Goal: Find contact information: Find contact information

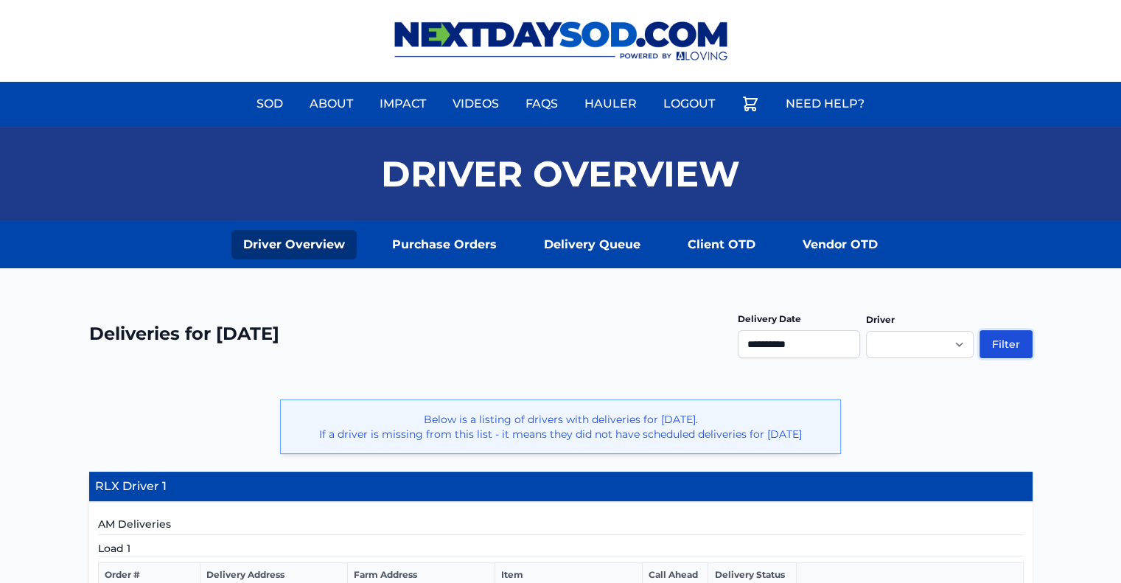
click at [998, 341] on button "Filter" at bounding box center [1006, 344] width 53 height 28
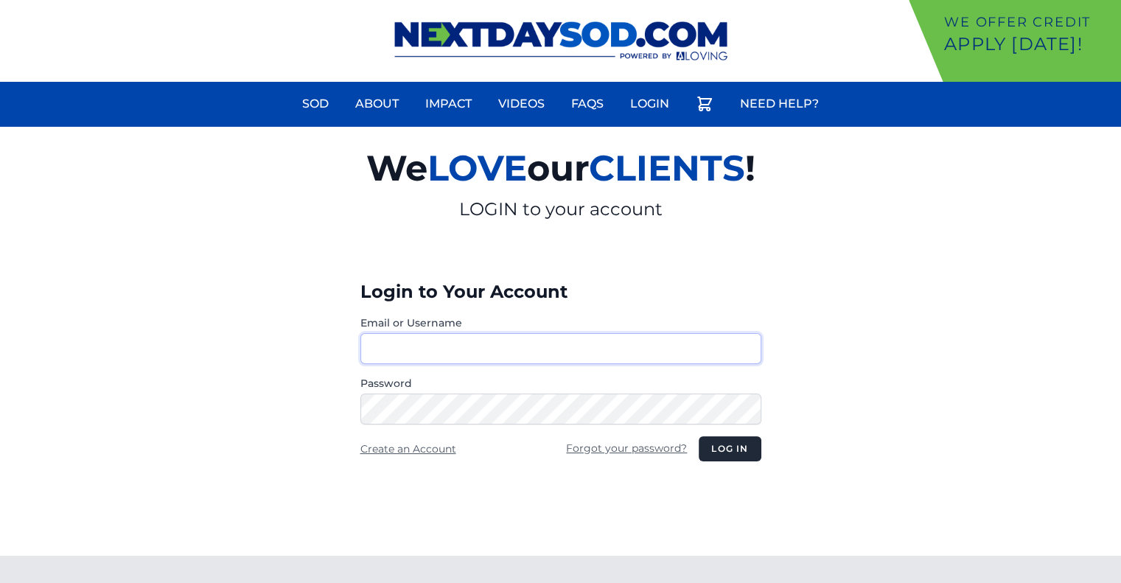
type input "********"
click at [752, 450] on button "Log in" at bounding box center [730, 448] width 62 height 25
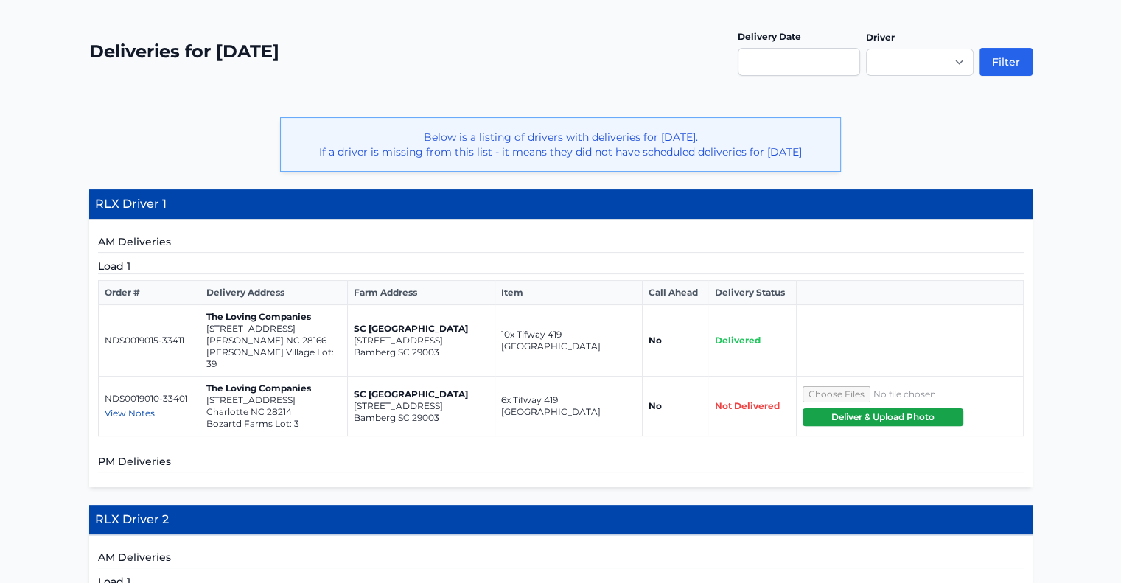
scroll to position [283, 0]
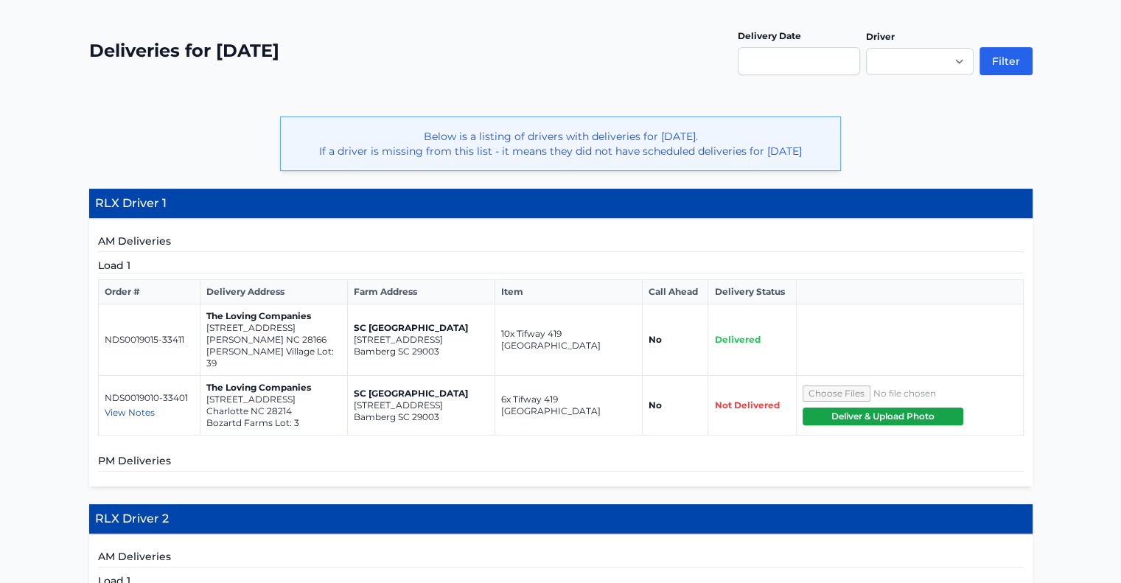
click at [295, 346] on p "[PERSON_NAME] NC 28166" at bounding box center [273, 340] width 135 height 12
drag, startPoint x: 292, startPoint y: 350, endPoint x: 207, endPoint y: 341, distance: 85.2
click at [207, 341] on td "The Loving Companies [STREET_ADDRESS][PERSON_NAME][PERSON_NAME]" at bounding box center [273, 340] width 147 height 72
copy td "[STREET_ADDRESS][PERSON_NAME]"
drag, startPoint x: 293, startPoint y: 412, endPoint x: 206, endPoint y: 401, distance: 88.4
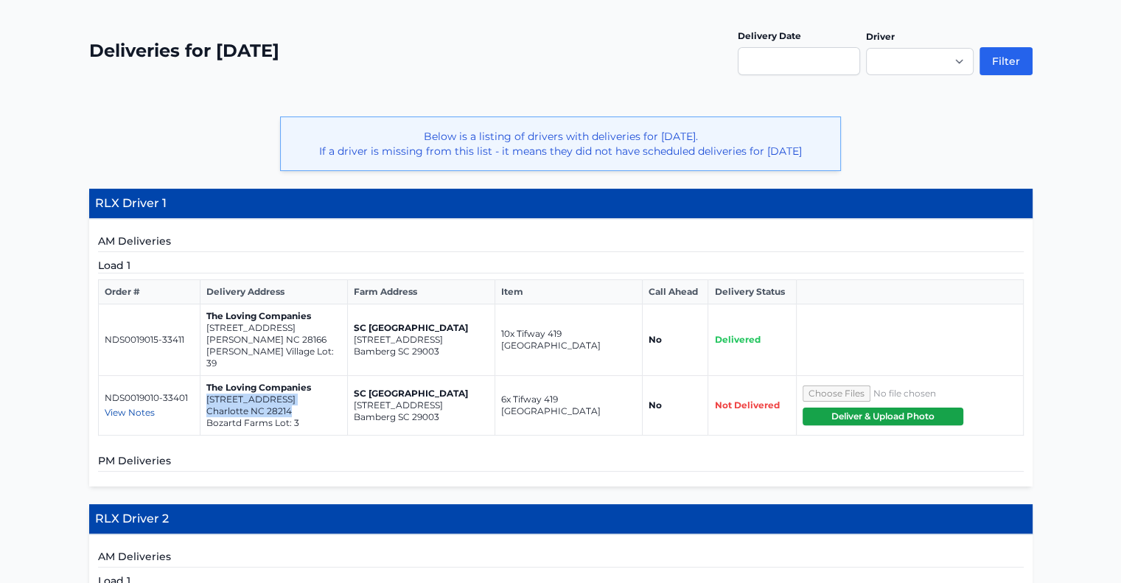
click at [206, 401] on td "The Loving Companies [STREET_ADDRESS][GEOGRAPHIC_DATA] Lot: 3" at bounding box center [273, 406] width 147 height 60
copy td "[STREET_ADDRESS]"
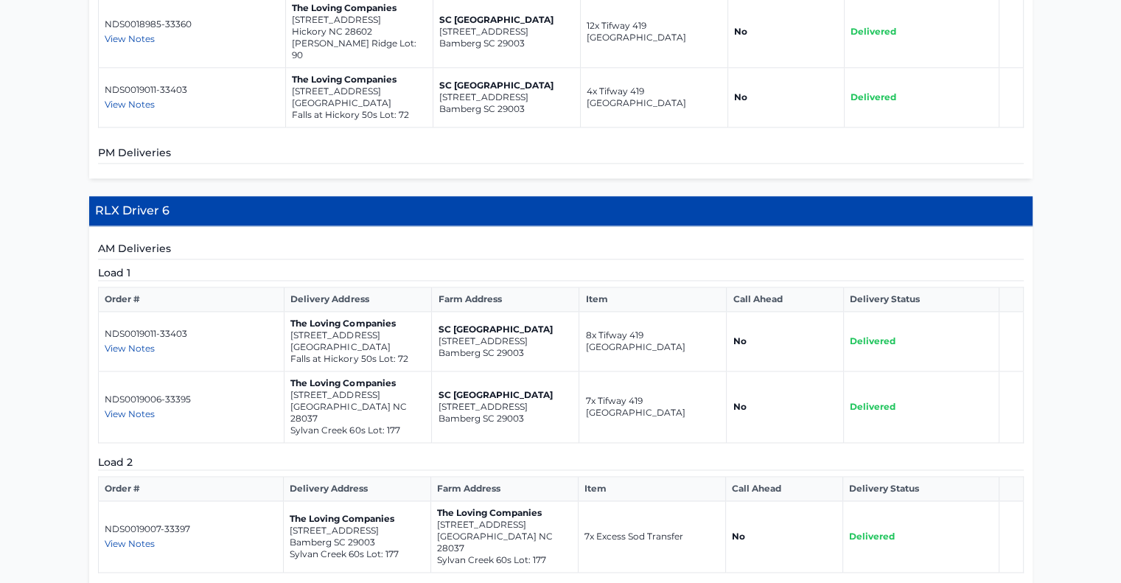
scroll to position [1988, 0]
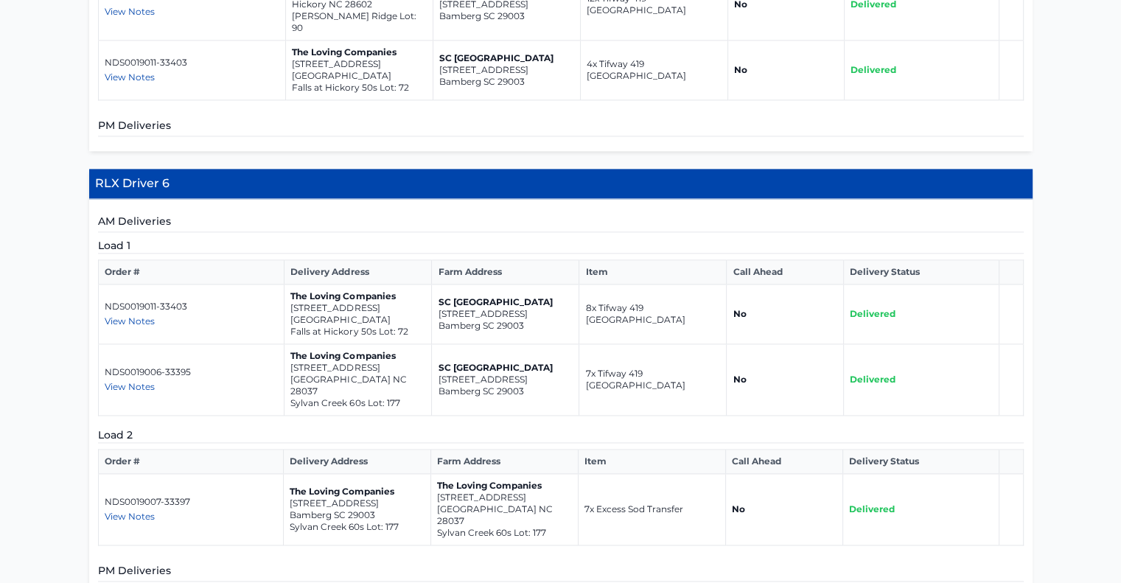
click at [130, 511] on span "View Notes" at bounding box center [130, 516] width 50 height 11
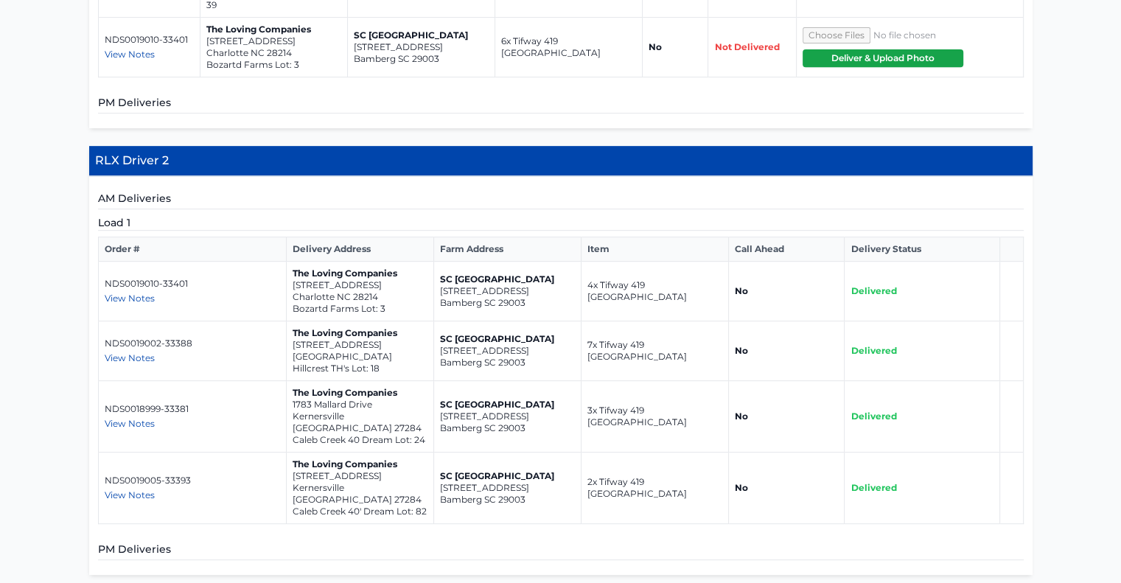
scroll to position [642, 0]
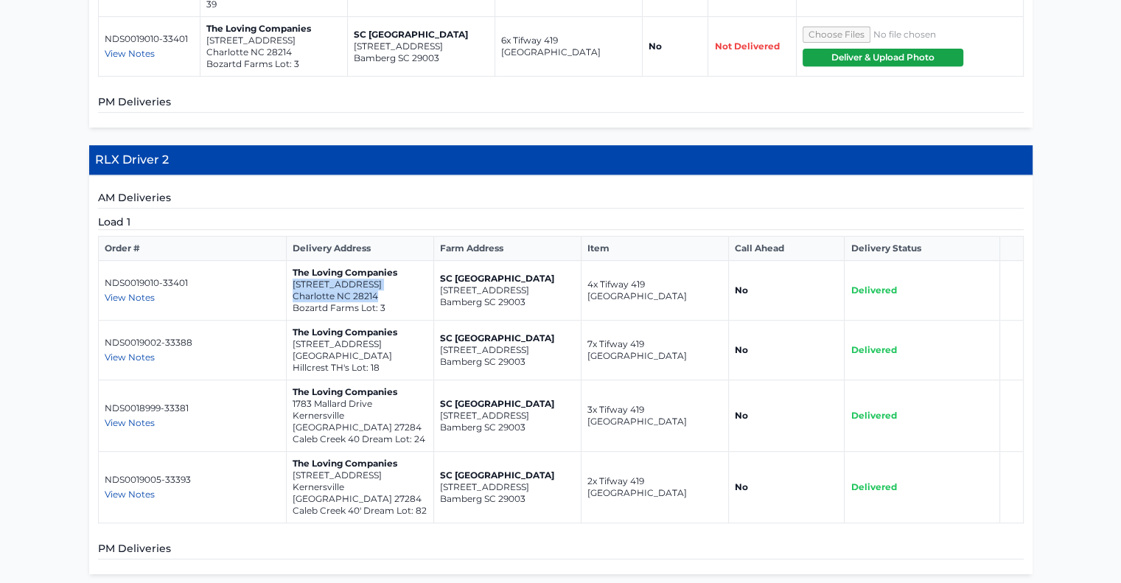
drag, startPoint x: 375, startPoint y: 293, endPoint x: 289, endPoint y: 282, distance: 86.3
click at [289, 282] on td "The Loving Companies [STREET_ADDRESS][GEOGRAPHIC_DATA] Lot: 3" at bounding box center [359, 291] width 147 height 60
copy td "[STREET_ADDRESS]"
drag, startPoint x: 403, startPoint y: 353, endPoint x: 288, endPoint y: 346, distance: 115.3
click at [288, 346] on td "The Loving Companies [STREET_ADDRESS] Hillcrest TH's Lot: 18" at bounding box center [359, 351] width 147 height 60
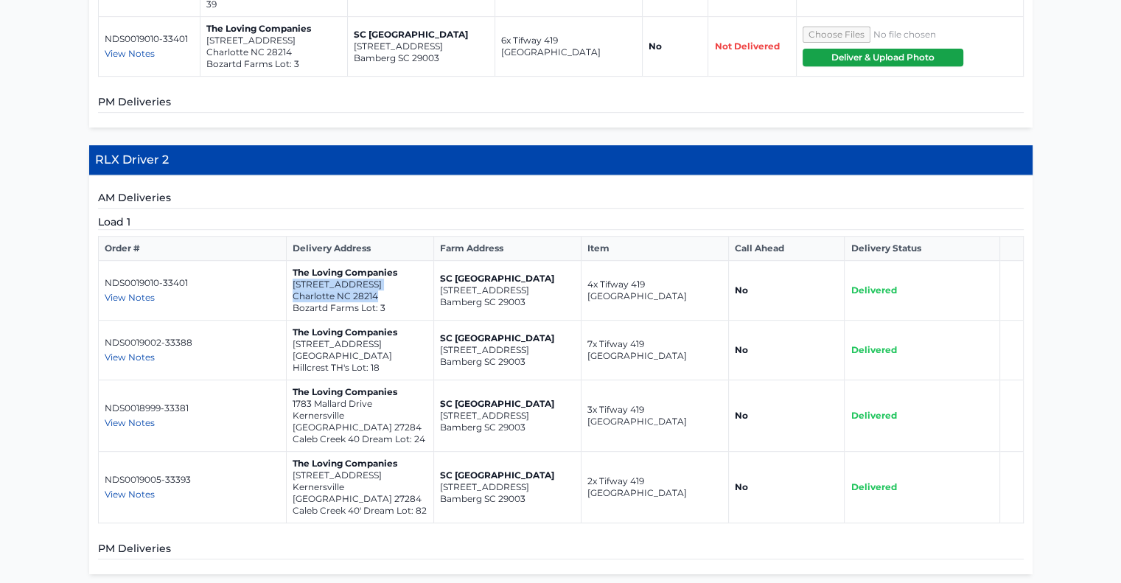
copy td "[STREET_ADDRESS]"
click at [389, 408] on p "1783 Mallard Drive" at bounding box center [360, 404] width 135 height 12
drag, startPoint x: 387, startPoint y: 415, endPoint x: 291, endPoint y: 400, distance: 97.1
click at [291, 400] on td "The Loving Companies [STREET_ADDRESS] Dream Lot: 24" at bounding box center [359, 416] width 147 height 72
copy td "1783 Mallard Drive Kernersville NC 27284"
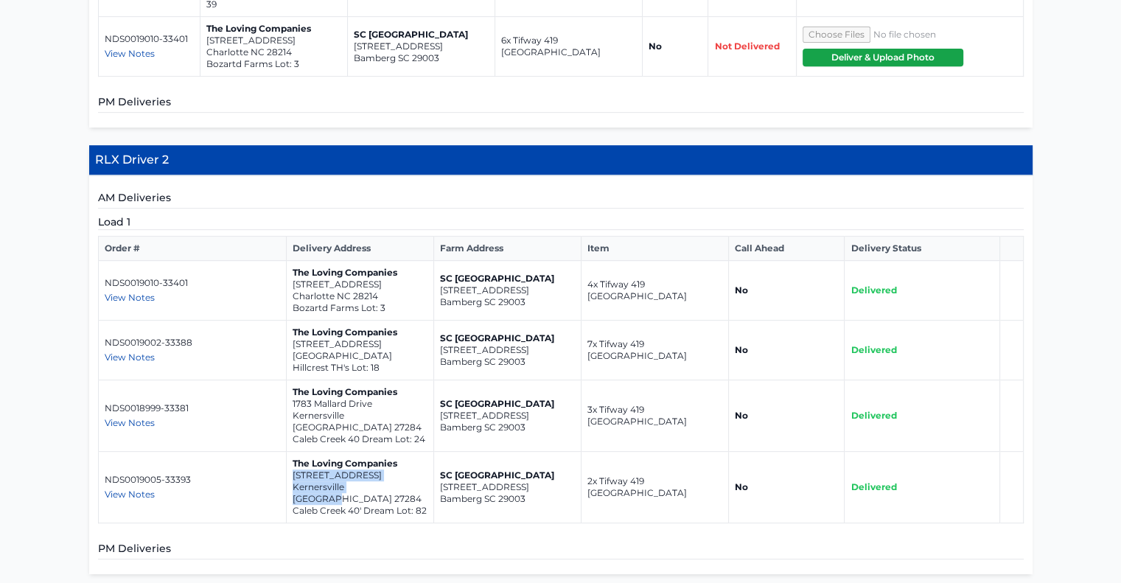
drag, startPoint x: 367, startPoint y: 471, endPoint x: 288, endPoint y: 459, distance: 80.6
click at [288, 459] on td "The Loving Companies 1788 Mallard Drive Kernersville NC 27284 Caleb Creek 40' D…" at bounding box center [359, 488] width 147 height 72
copy td "1788 Mallard Drive Kernersville NC 27284"
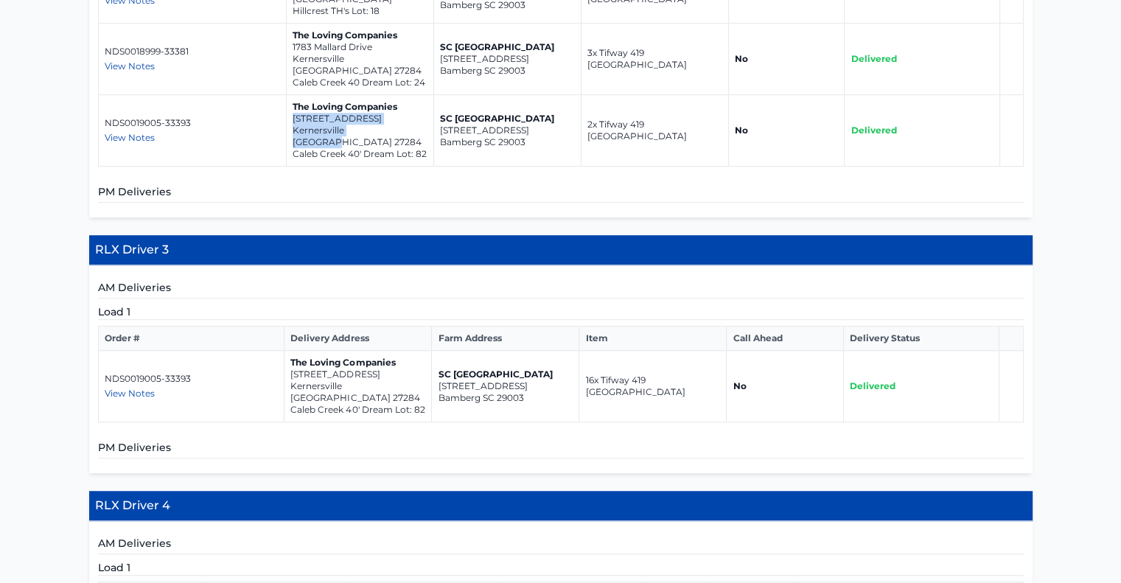
scroll to position [1014, 0]
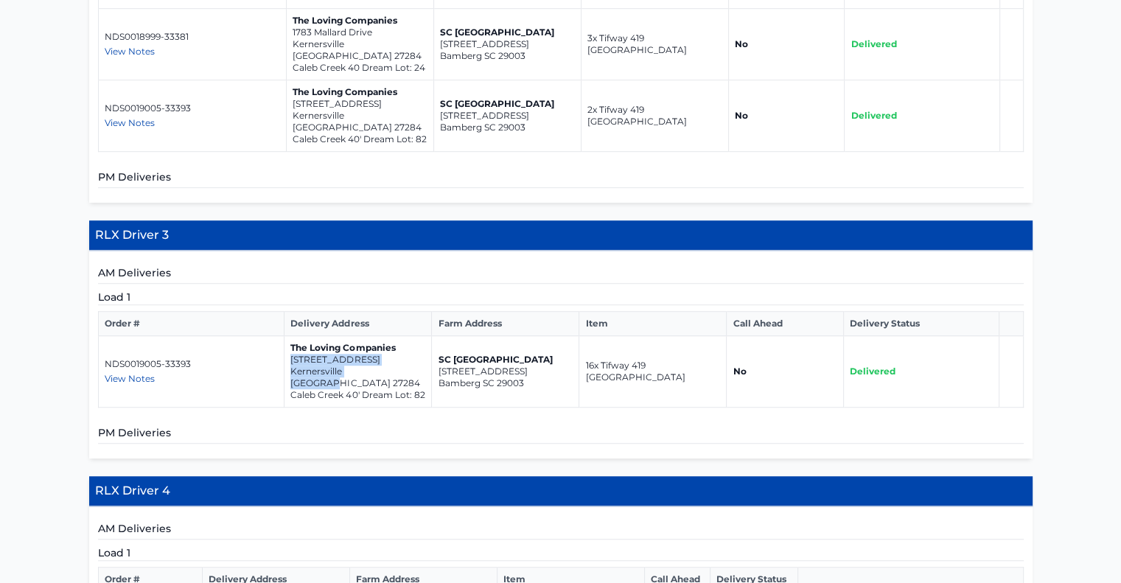
drag, startPoint x: 389, startPoint y: 344, endPoint x: 290, endPoint y: 331, distance: 100.4
click at [290, 336] on td "The Loving Companies 1788 Mallard Drive Kernersville NC 27284 Caleb Creek 40' D…" at bounding box center [358, 372] width 147 height 72
copy td "1788 Mallard Drive Kernersville NC 27284"
click at [383, 354] on p "1788 Mallard Drive" at bounding box center [357, 360] width 135 height 12
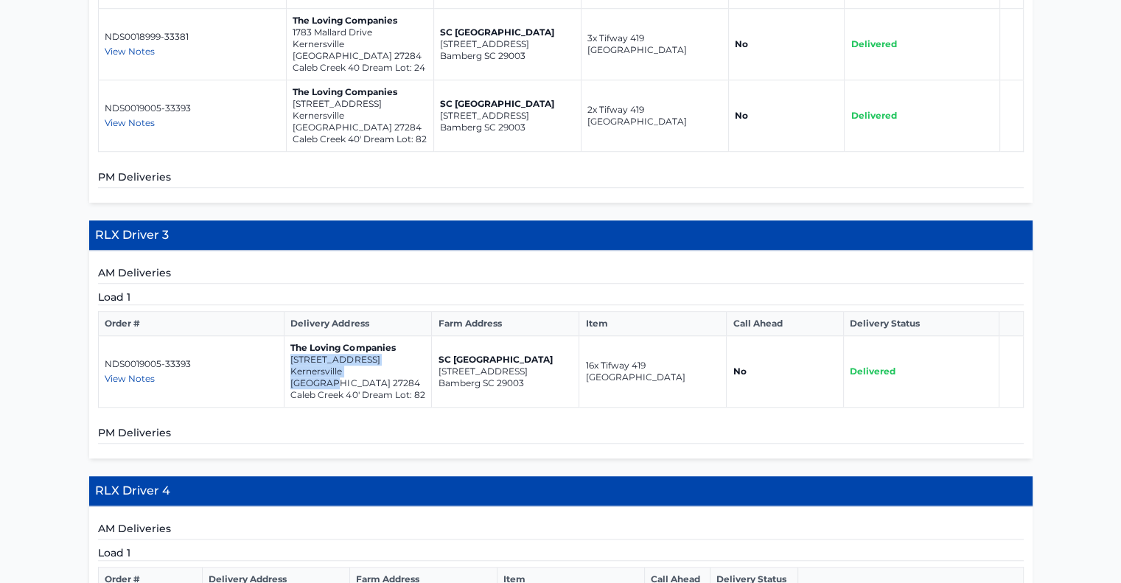
drag, startPoint x: 384, startPoint y: 345, endPoint x: 286, endPoint y: 335, distance: 98.5
click at [286, 336] on td "The Loving Companies 1788 Mallard Drive Kernersville NC 27284 Caleb Creek 40' D…" at bounding box center [358, 372] width 147 height 72
copy td "1788 Mallard Drive Kernersville NC 27284"
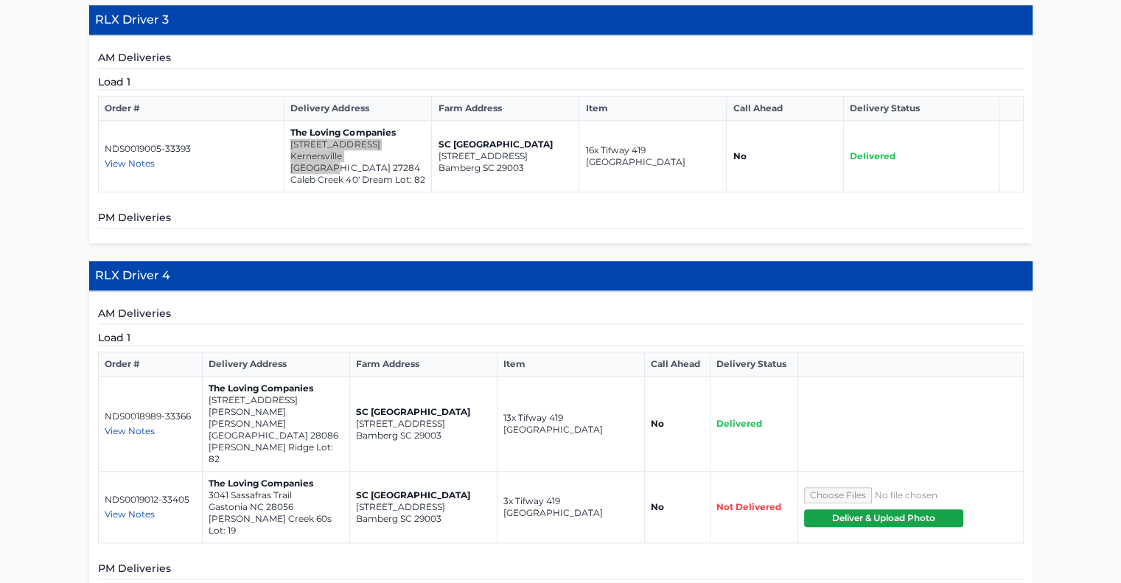
scroll to position [1238, 0]
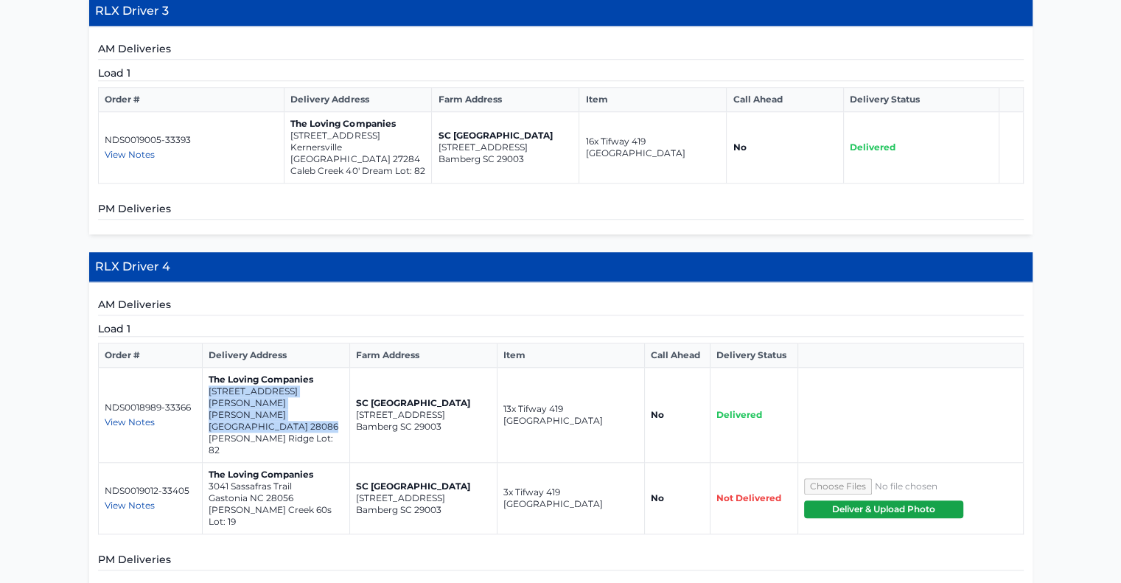
drag, startPoint x: 326, startPoint y: 365, endPoint x: 209, endPoint y: 350, distance: 118.2
click at [209, 368] on td "The Loving Companies 235 Parker Claire Lane Kings Mountain NC 28086 Brinkley Ri…" at bounding box center [276, 415] width 147 height 95
copy td "235 Parker Claire Lane Kings Mountain NC 28086"
click at [265, 504] on p "Brandon Creek 60s Lot: 19" at bounding box center [276, 516] width 135 height 24
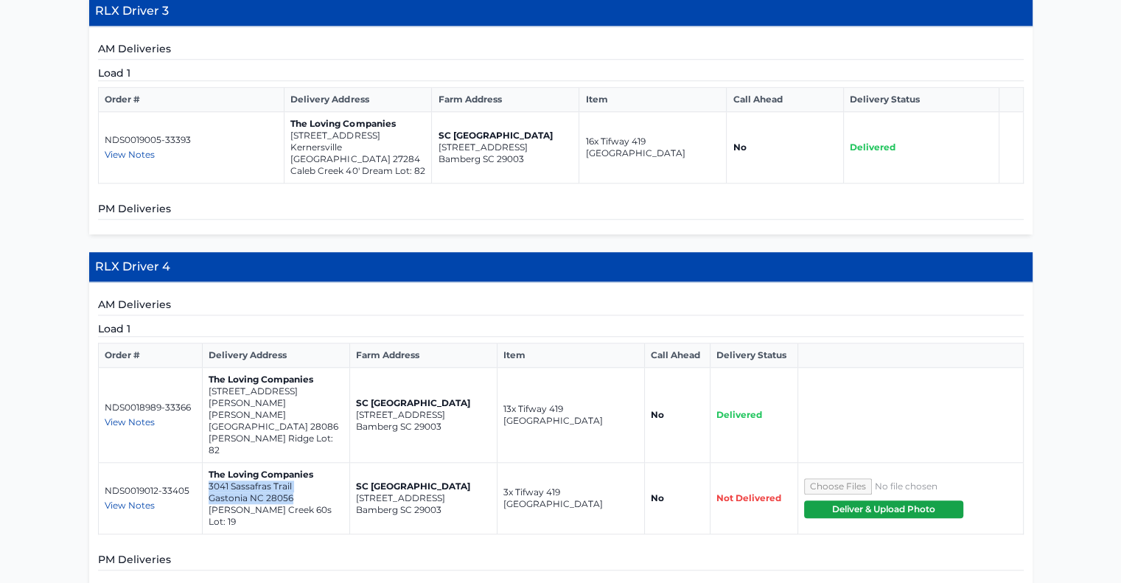
drag, startPoint x: 301, startPoint y: 424, endPoint x: 209, endPoint y: 412, distance: 92.2
click at [209, 463] on td "The Loving Companies 3041 Sassafras Trail Gastonia NC 28056 Brandon Creek 60s L…" at bounding box center [276, 499] width 147 height 72
copy td "3041 Sassafras Trail Gastonia NC 28056"
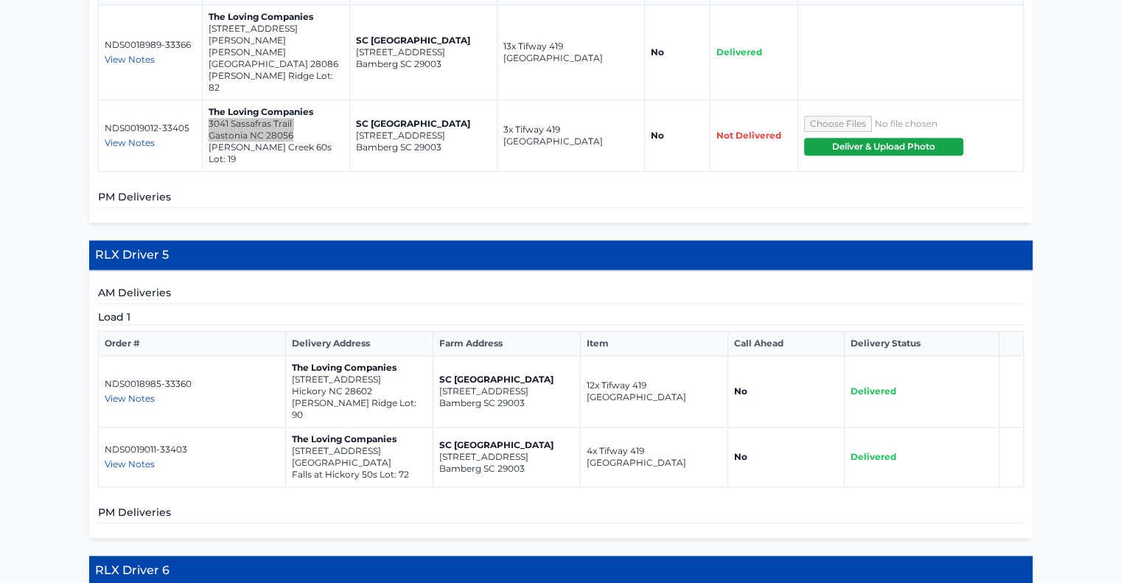
scroll to position [1593, 0]
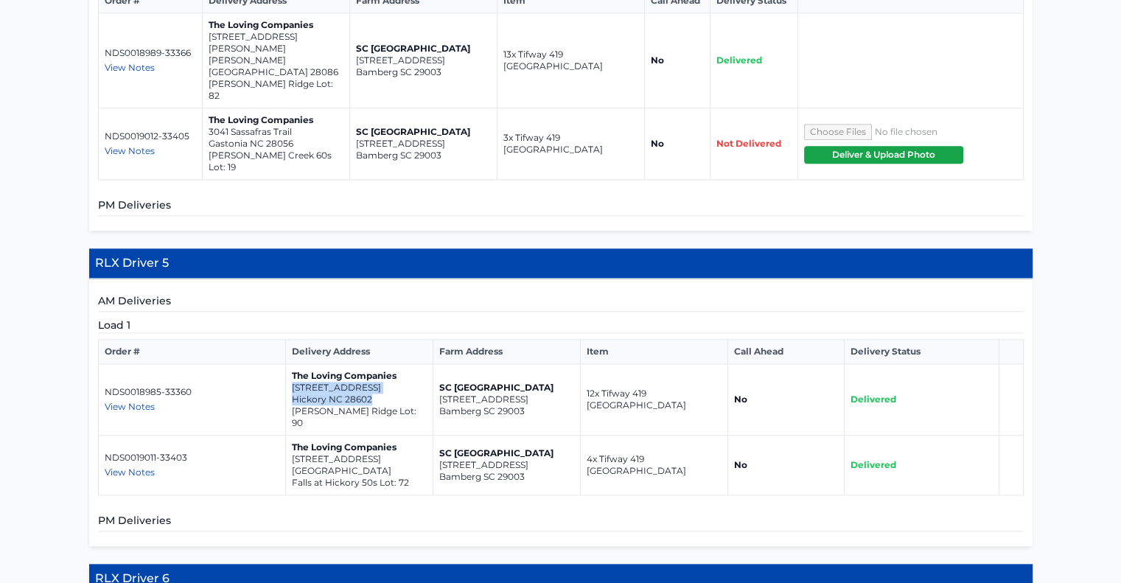
drag, startPoint x: 380, startPoint y: 310, endPoint x: 289, endPoint y: 300, distance: 91.9
click at [289, 364] on td "The Loving Companies 1020 20th Ave Way SE Hickory NC 28602 Huffman Ridge Lot: 90" at bounding box center [358, 400] width 147 height 72
drag, startPoint x: 372, startPoint y: 371, endPoint x: 287, endPoint y: 361, distance: 85.4
click at [287, 436] on td "The Loving Companies 1326 37th Avenue Lane NE Hickory NC 28601 Falls at Hickory…" at bounding box center [358, 466] width 147 height 60
click at [342, 382] on p "[STREET_ADDRESS]" at bounding box center [359, 388] width 135 height 12
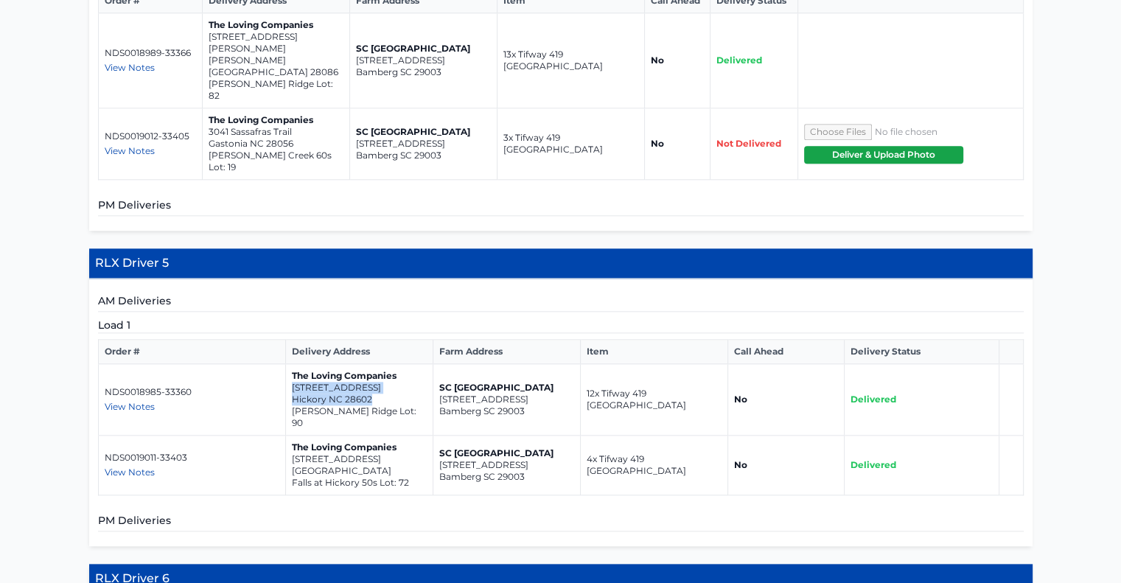
drag, startPoint x: 369, startPoint y: 310, endPoint x: 284, endPoint y: 297, distance: 86.5
click at [285, 364] on td "The Loving Companies 1020 20th Ave Way SE Hickory NC 28602 Huffman Ridge Lot: 90" at bounding box center [358, 400] width 147 height 72
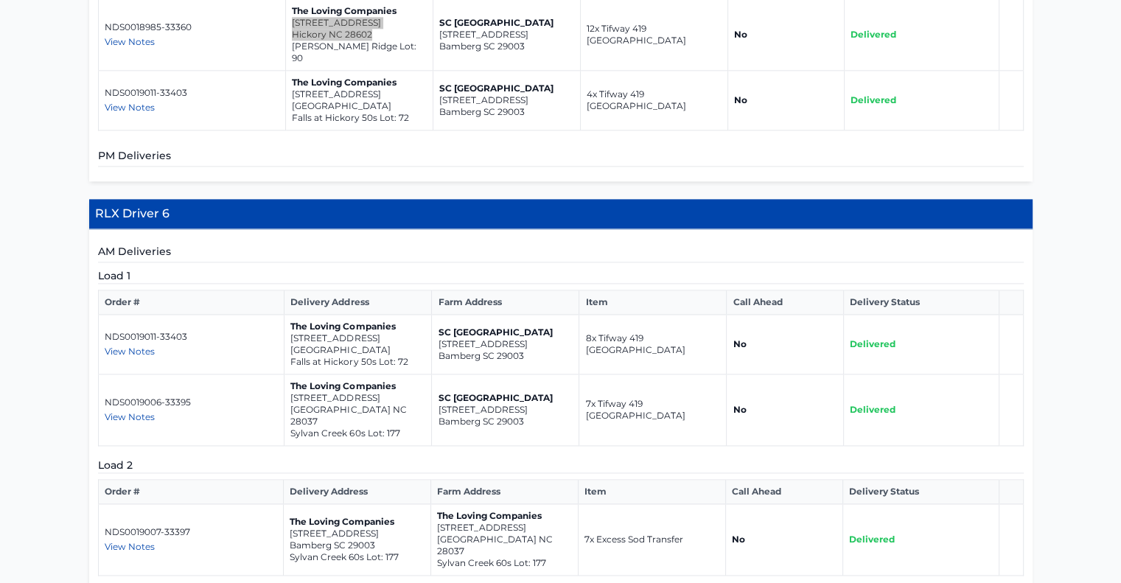
scroll to position [1958, 0]
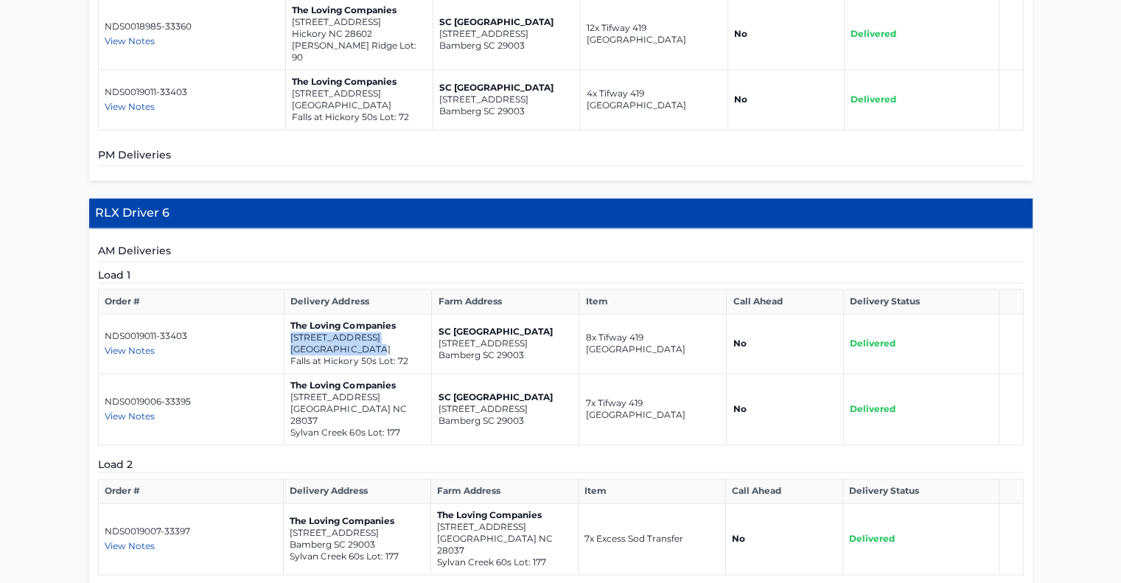
drag, startPoint x: 374, startPoint y: 246, endPoint x: 288, endPoint y: 235, distance: 86.2
click at [288, 314] on td "The Loving Companies 1326 37th Avenue Lane NE Hickory NC 28601 Falls at Hickory…" at bounding box center [358, 344] width 147 height 60
click at [360, 314] on td "The Loving Companies 1326 37th Avenue Lane NE Hickory NC 28601 Falls at Hickory…" at bounding box center [358, 344] width 147 height 60
drag, startPoint x: 369, startPoint y: 307, endPoint x: 292, endPoint y: 298, distance: 77.3
click at [292, 374] on td "The Loving Companies 2899 Atwater Pond Circle Denver NC 28037 Sylvan Creek 60s …" at bounding box center [358, 410] width 147 height 72
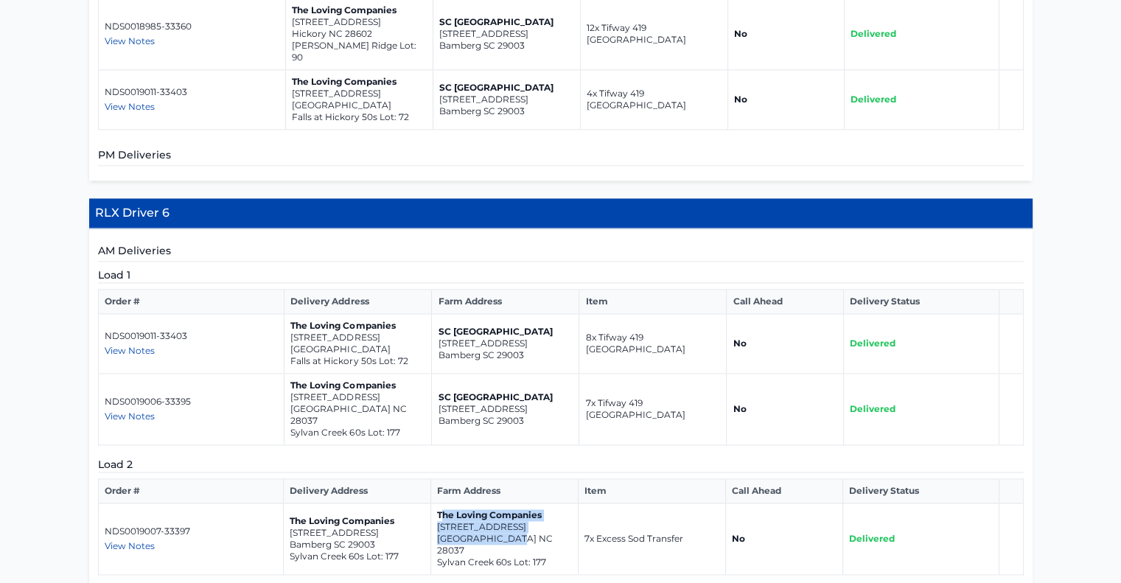
drag, startPoint x: 515, startPoint y: 427, endPoint x: 441, endPoint y: 409, distance: 75.8
click at [441, 504] on td "The Loving Companies 2899 Atwater Pond Circle Denver NC 28037 Sylvan Creek 60s …" at bounding box center [504, 540] width 147 height 72
click at [449, 521] on p "[STREET_ADDRESS]" at bounding box center [504, 527] width 135 height 12
drag, startPoint x: 439, startPoint y: 414, endPoint x: 517, endPoint y: 424, distance: 78.7
click at [517, 504] on td "The Loving Companies 2899 Atwater Pond Circle Denver NC 28037 Sylvan Creek 60s …" at bounding box center [504, 540] width 147 height 72
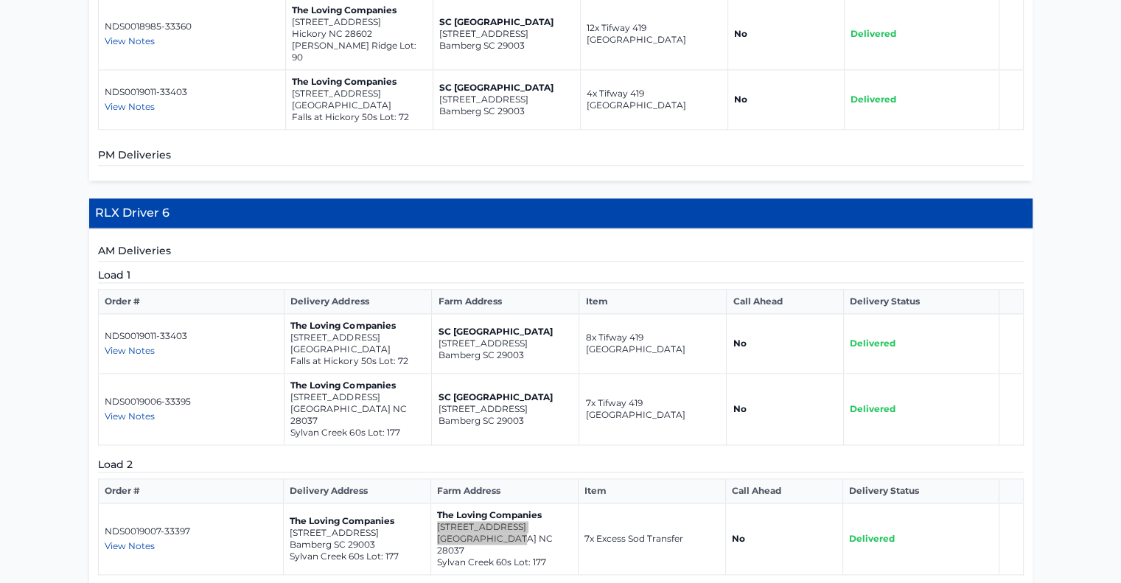
scroll to position [2020, 0]
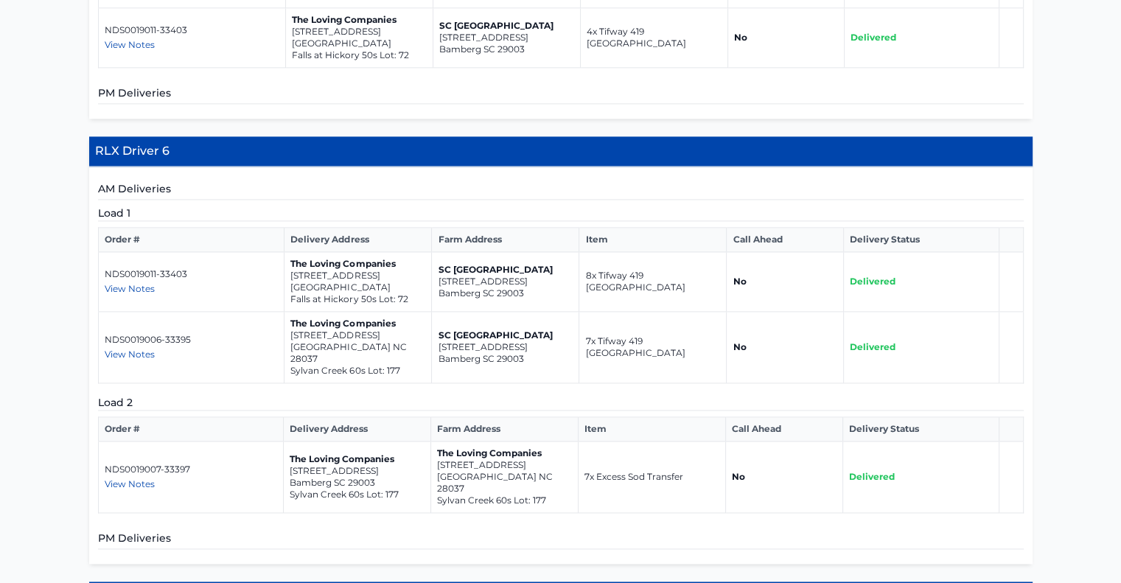
click at [143, 478] on span "View Notes" at bounding box center [130, 483] width 50 height 11
click at [279, 442] on td "NDS0019007-33397 View Notes haul 7 pallets of excess sod back to the farm" at bounding box center [191, 478] width 186 height 72
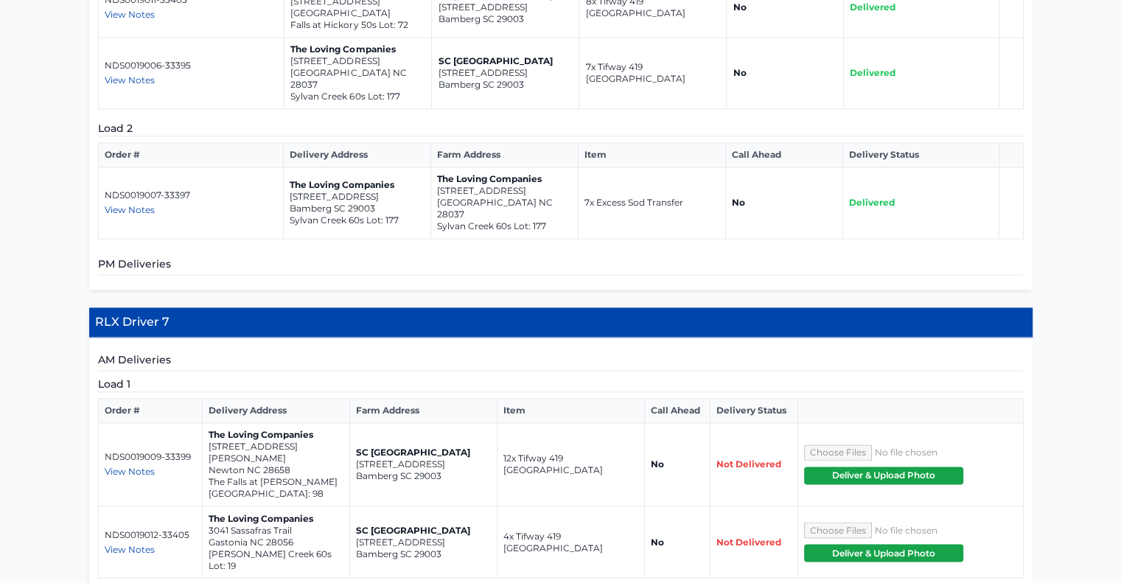
scroll to position [2317, 0]
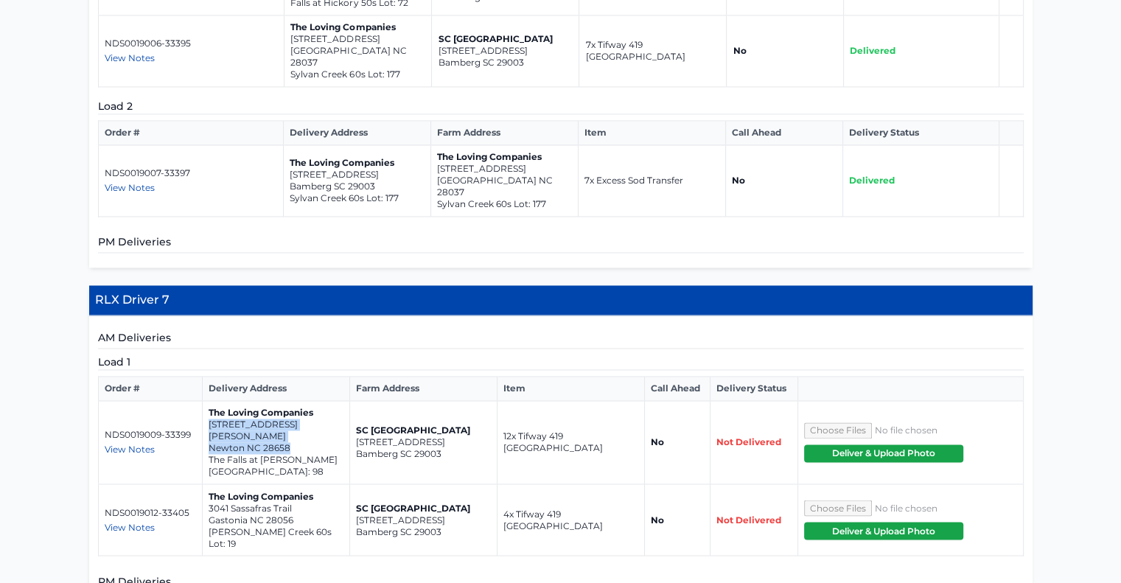
drag, startPoint x: 307, startPoint y: 310, endPoint x: 207, endPoint y: 297, distance: 101.1
click at [207, 401] on td "The Loving Companies 476 Janie Circle Newton NC 28658 The Falls at Newton Lot: …" at bounding box center [276, 442] width 147 height 83
click at [301, 514] on p "Gastonia NC 28056" at bounding box center [276, 520] width 135 height 12
drag, startPoint x: 294, startPoint y: 369, endPoint x: 209, endPoint y: 356, distance: 86.5
click at [209, 484] on td "The Loving Companies 3041 Sassafras Trail Gastonia NC 28056 Brandon Creek 60s L…" at bounding box center [276, 520] width 147 height 72
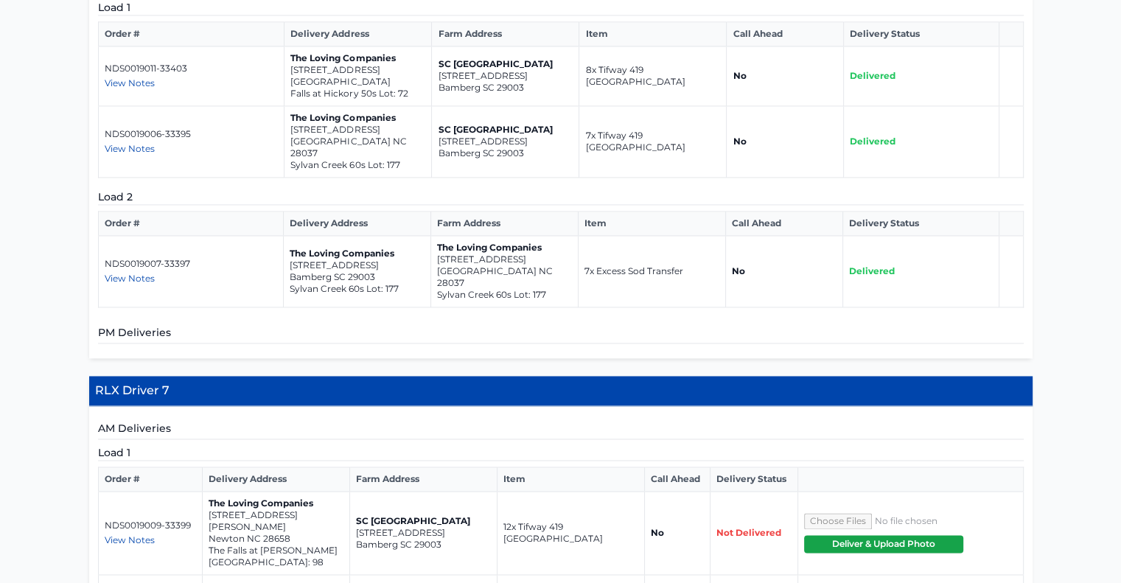
scroll to position [2353, 0]
